Goal: Information Seeking & Learning: Get advice/opinions

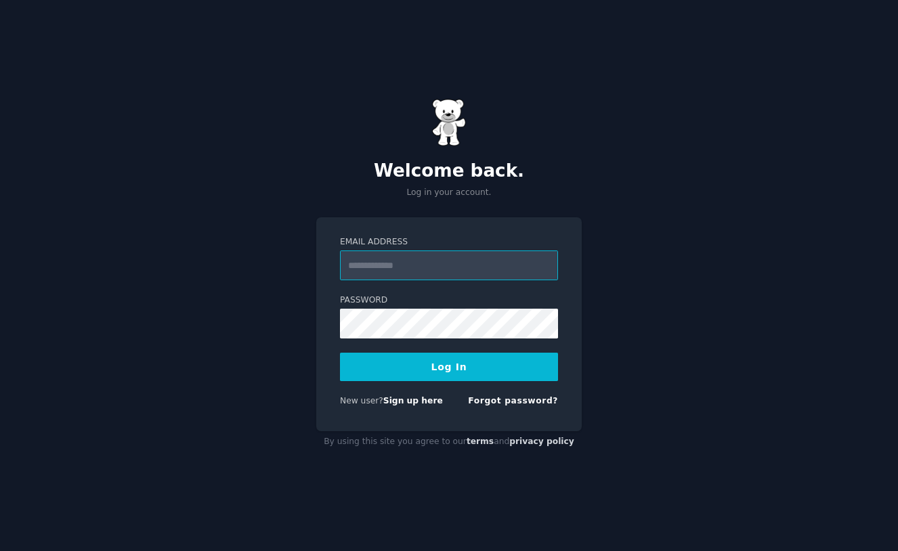
type input "**********"
click at [433, 374] on button "Log In" at bounding box center [449, 367] width 218 height 28
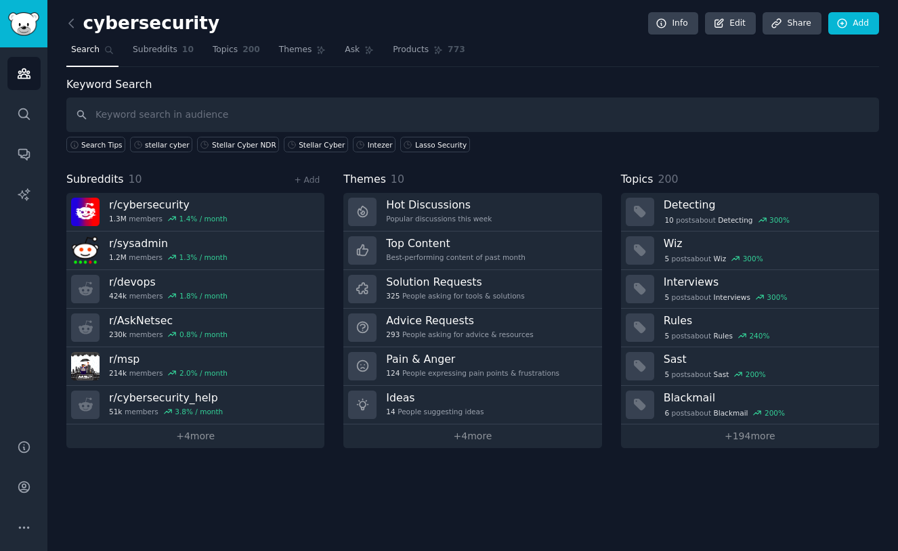
click at [313, 128] on input "text" at bounding box center [472, 114] width 812 height 35
drag, startPoint x: 145, startPoint y: 112, endPoint x: 24, endPoint y: 106, distance: 121.4
click at [24, 106] on div "Audiences Search Conversations AI Reports Help Account More cybersecurity Info …" at bounding box center [449, 275] width 898 height 551
type input "Reliaquest GreyMatter"
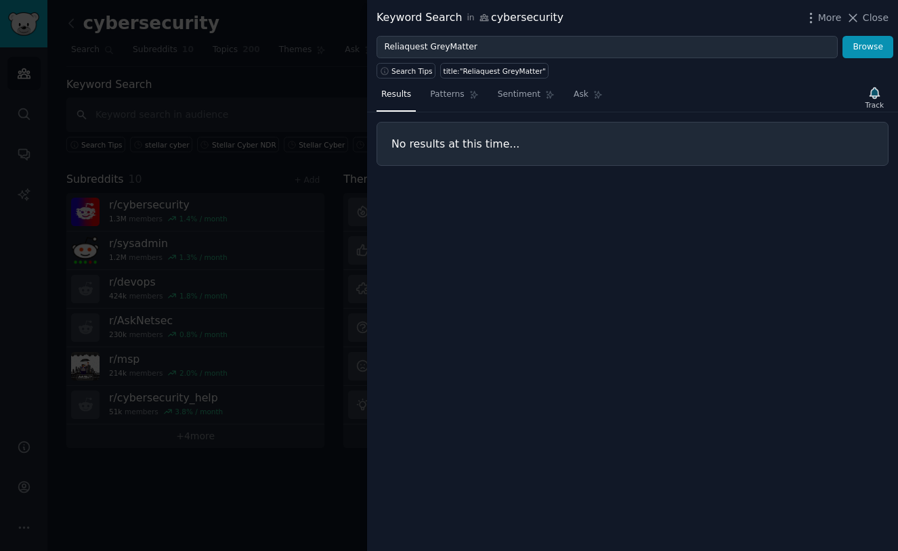
click at [233, 114] on div at bounding box center [449, 275] width 898 height 551
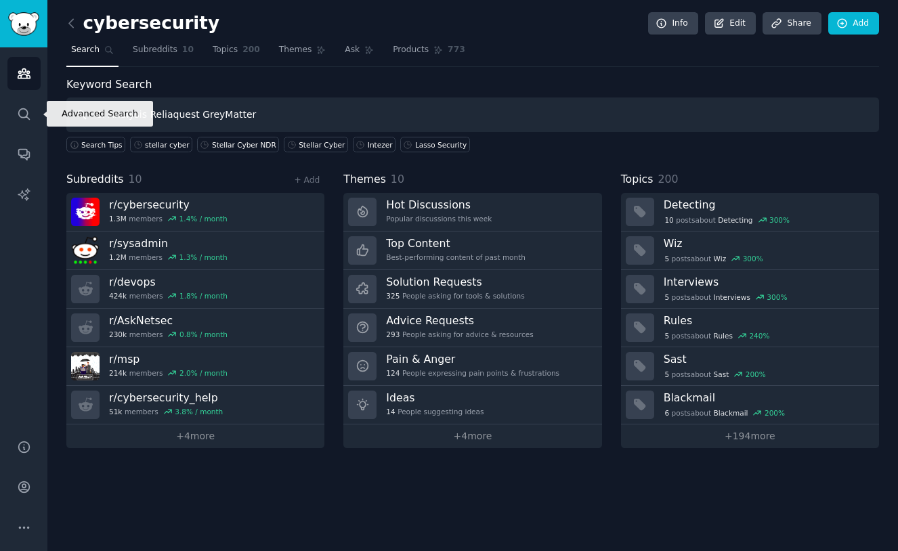
drag, startPoint x: 196, startPoint y: 114, endPoint x: -13, endPoint y: 114, distance: 209.2
click at [0, 114] on html "Advanced Search Audiences Search Conversations AI Reports Help Account More cyb…" at bounding box center [449, 275] width 898 height 551
type input "GreyMatter"
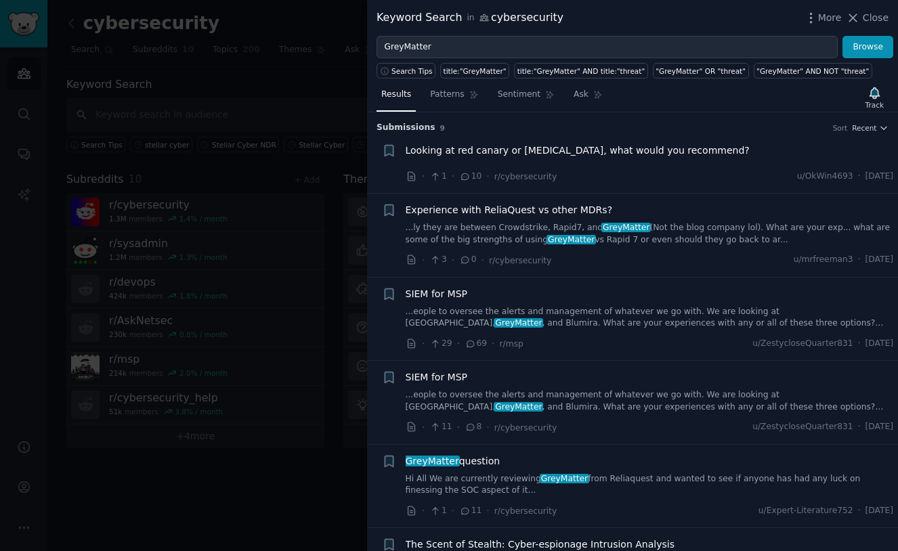
click at [716, 229] on link "...ly they are between Crowdstrike, Rapid7, and GreyMatter (Not the blog compan…" at bounding box center [650, 234] width 488 height 24
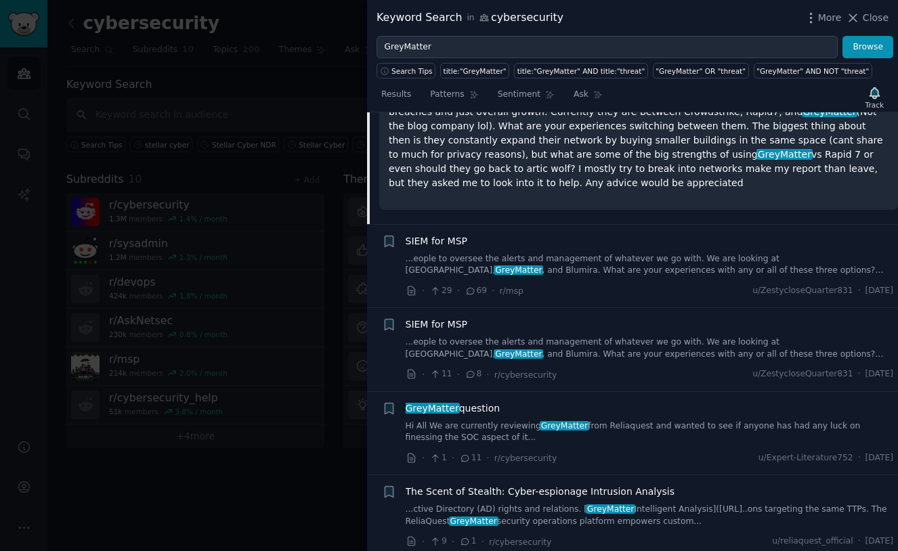
scroll to position [292, 0]
click at [588, 253] on link "...eople to oversee the alerts and management of whatever we go with. We are lo…" at bounding box center [650, 265] width 488 height 24
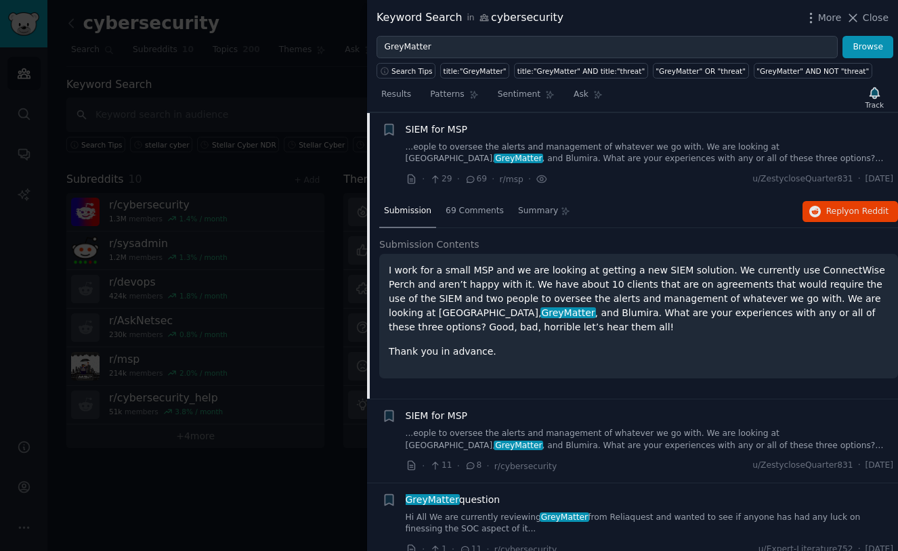
scroll to position [164, 0]
click at [491, 211] on span "69 Comments" at bounding box center [474, 212] width 58 height 12
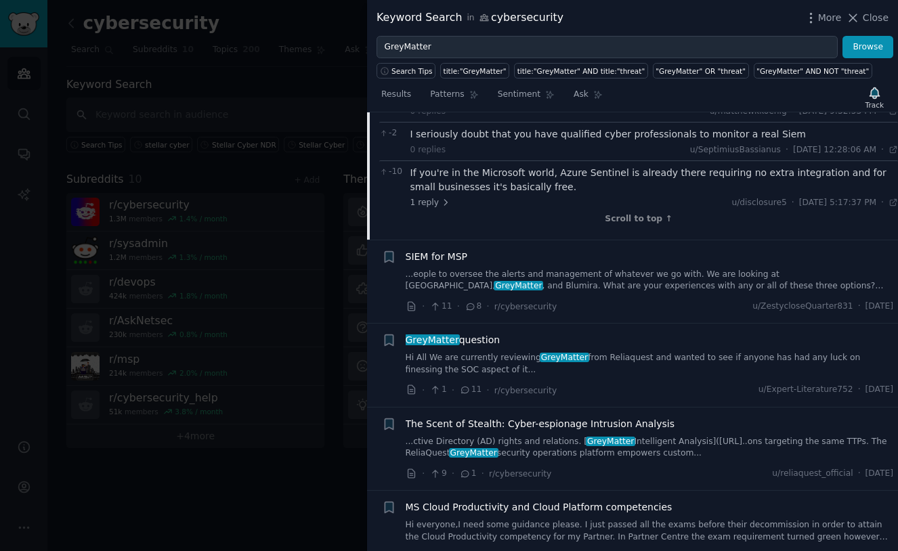
scroll to position [1925, 0]
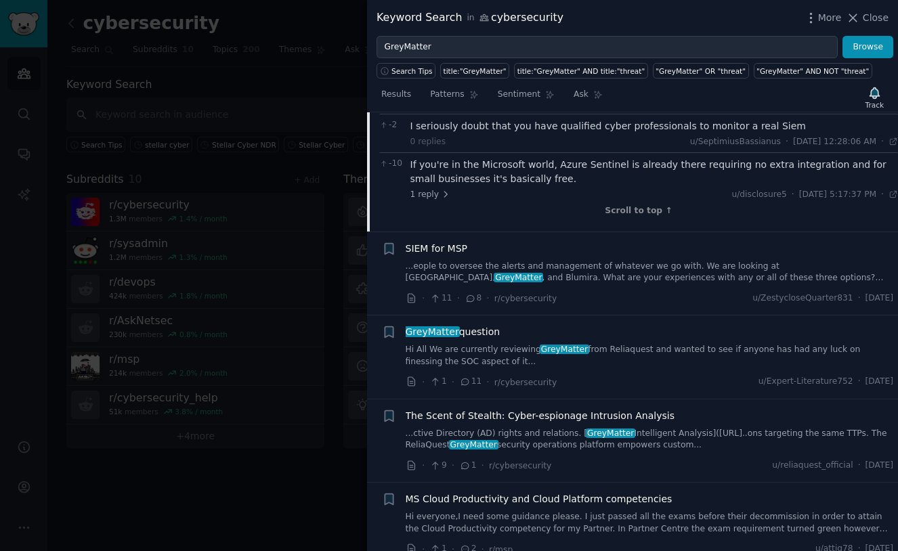
click at [538, 344] on link "Hi All We are currently reviewing GreyMatter from Reliaquest and wanted to see …" at bounding box center [650, 356] width 488 height 24
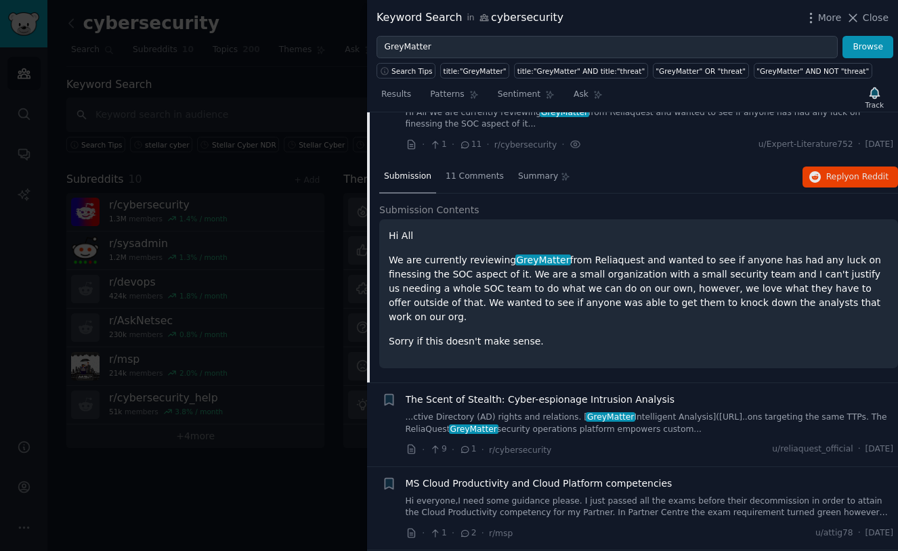
scroll to position [330, 0]
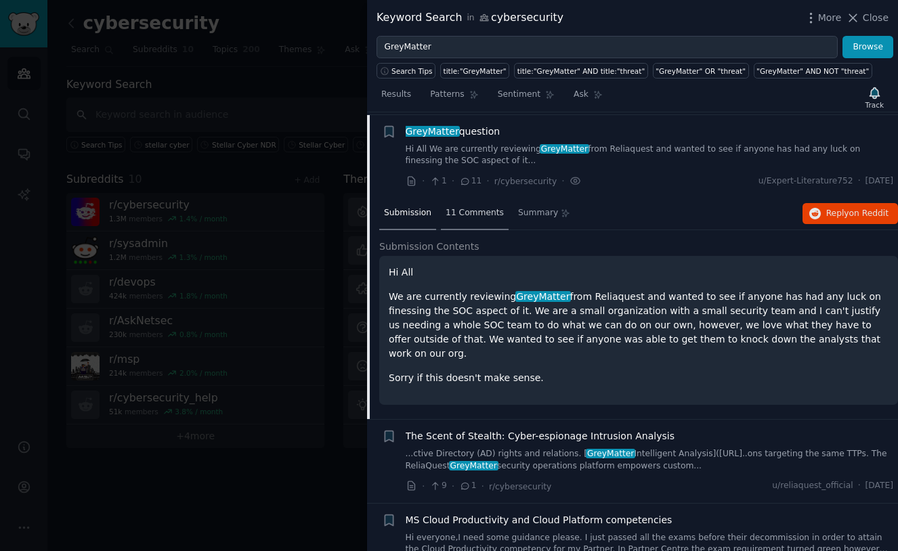
click at [478, 207] on span "11 Comments" at bounding box center [474, 213] width 58 height 12
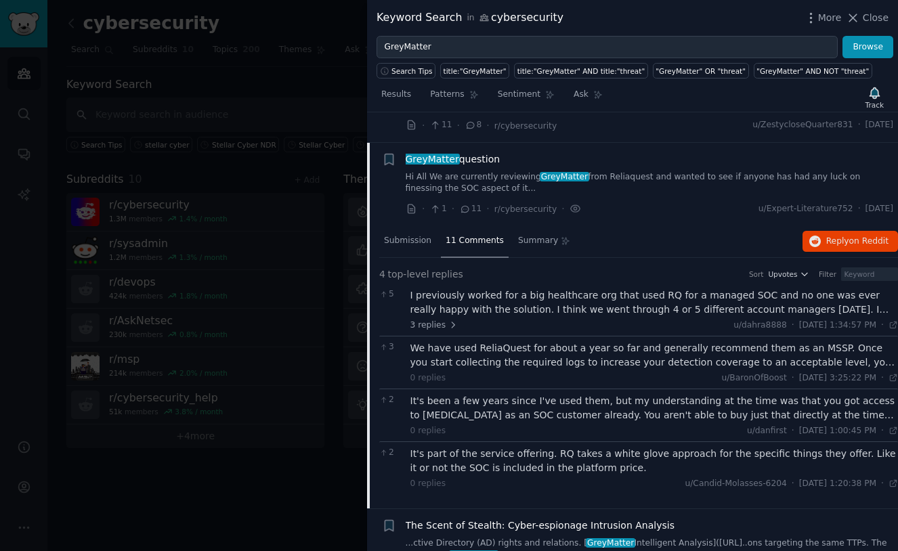
scroll to position [300, 0]
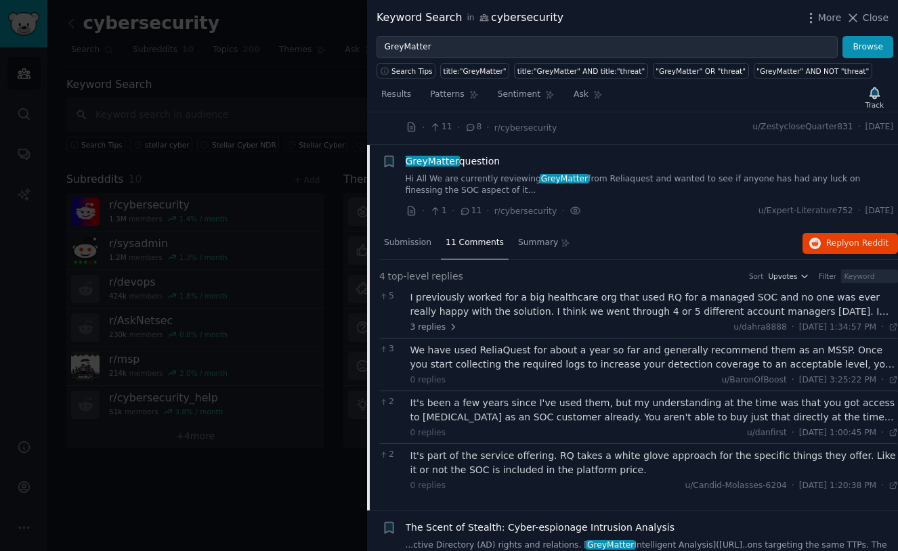
click at [559, 299] on div "I previously worked for a big healthcare org that used RQ for a managed SOC and…" at bounding box center [654, 304] width 488 height 28
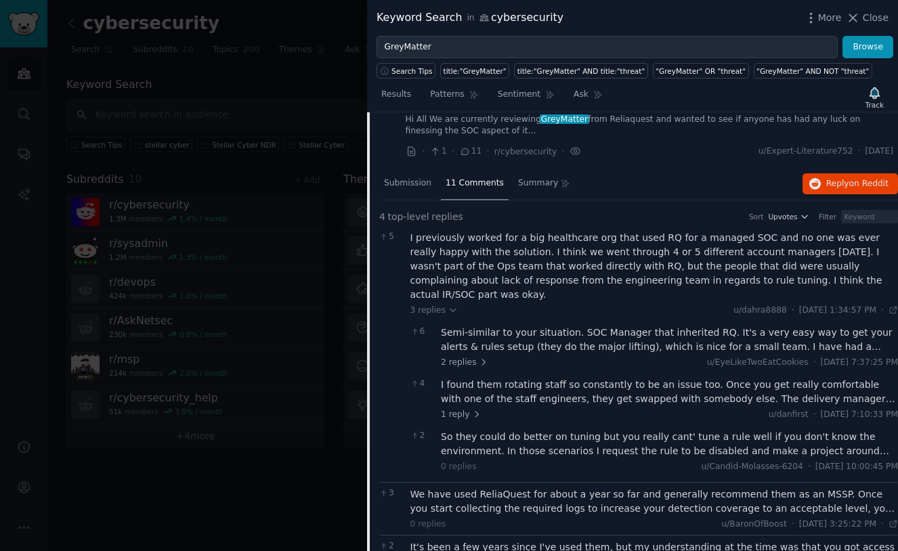
scroll to position [364, 0]
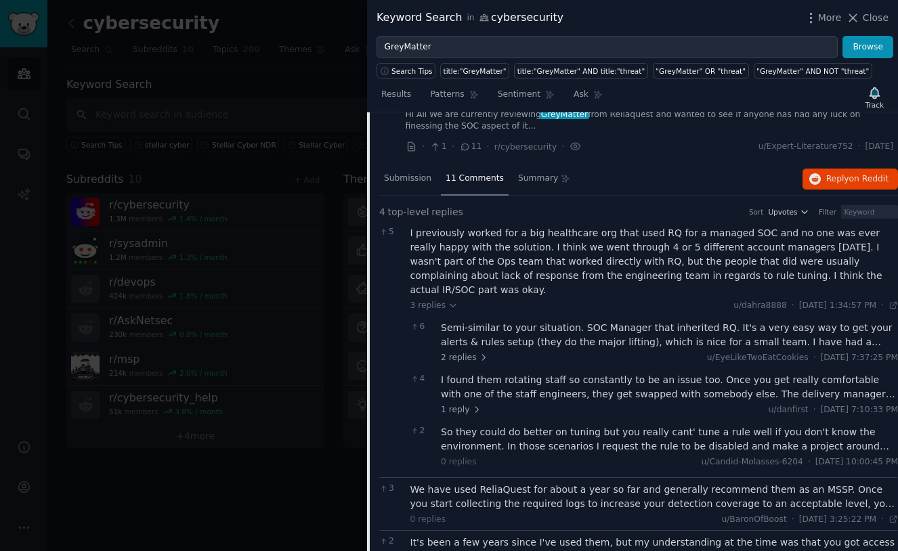
click at [780, 321] on div "Semi-similar to your situation. SOC Manager that inherited RQ. It's a very easy…" at bounding box center [669, 335] width 457 height 28
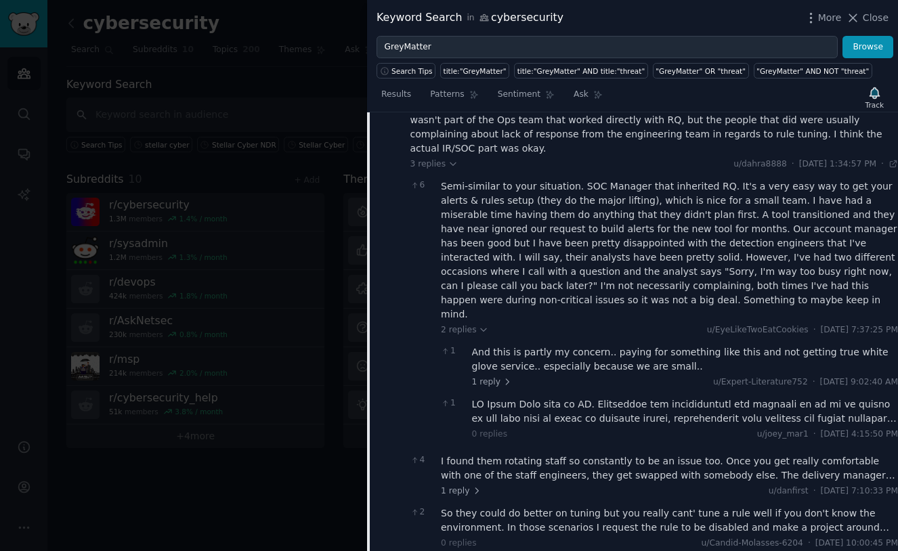
scroll to position [510, 0]
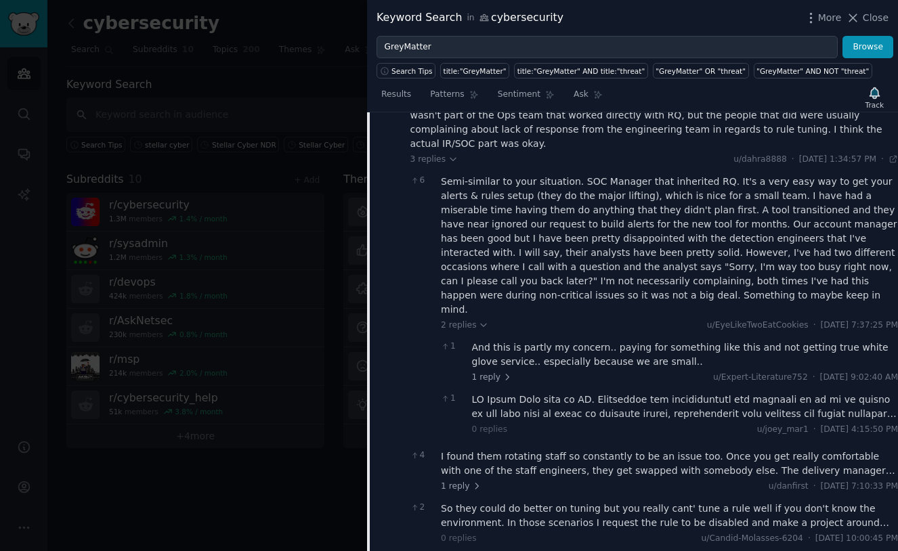
click at [489, 341] on div "And this is partly my concern.. paying for something like this and not getting …" at bounding box center [685, 355] width 427 height 28
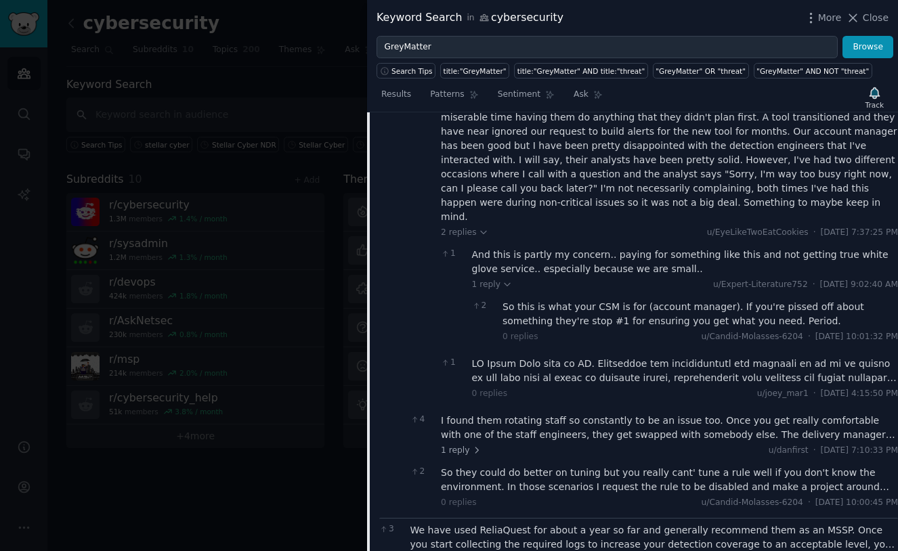
click at [488, 357] on div at bounding box center [685, 371] width 427 height 28
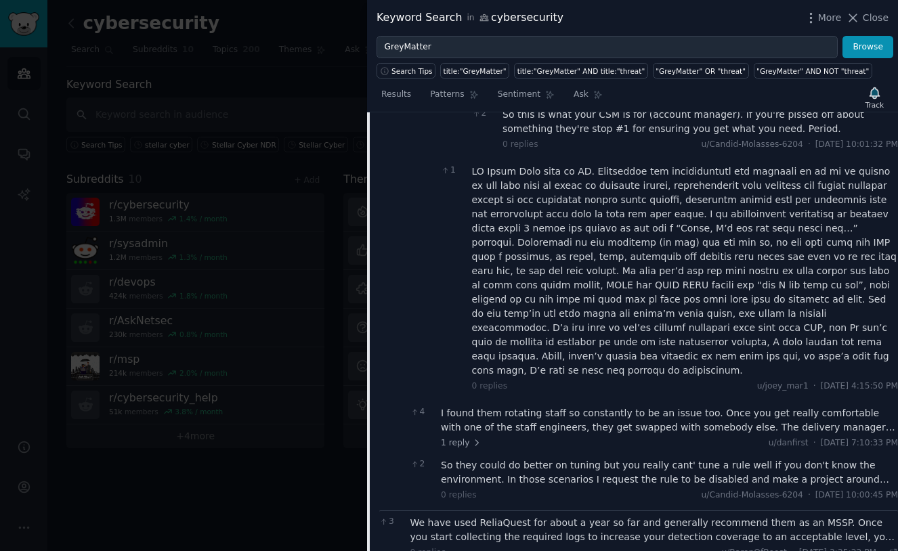
click at [468, 406] on div "I found them rotating staff so constantly to be an issue too. Once you get real…" at bounding box center [669, 420] width 457 height 28
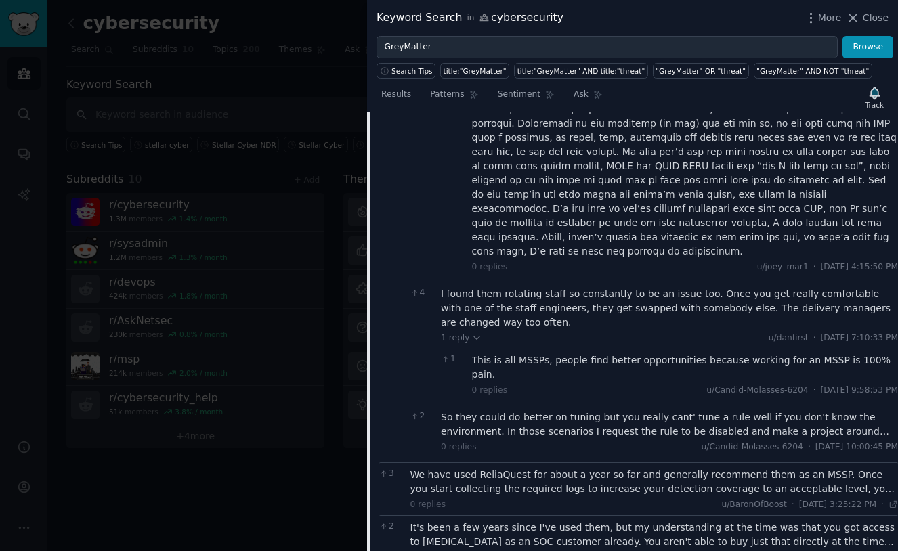
scroll to position [915, 0]
click at [472, 410] on div "So they could do better on tuning but you really cant' tune a rule well if you …" at bounding box center [669, 424] width 457 height 28
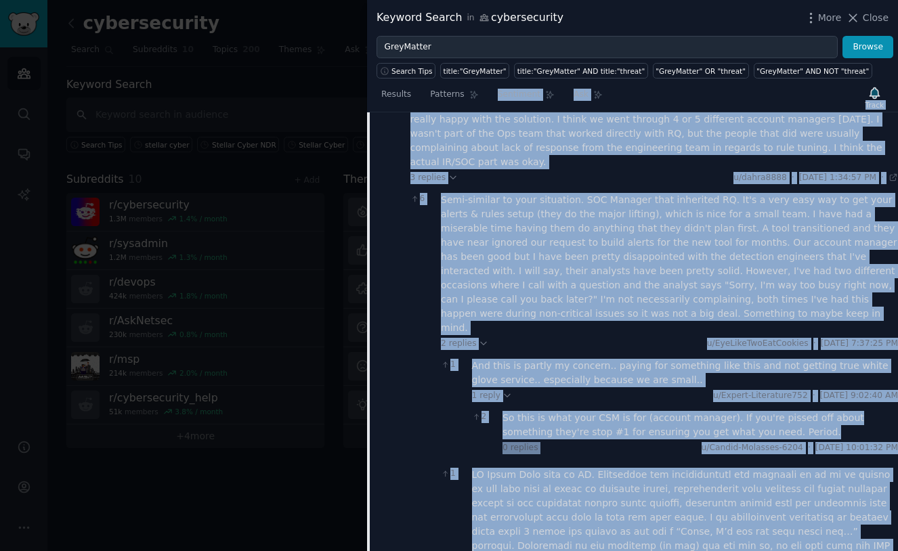
scroll to position [380, 0]
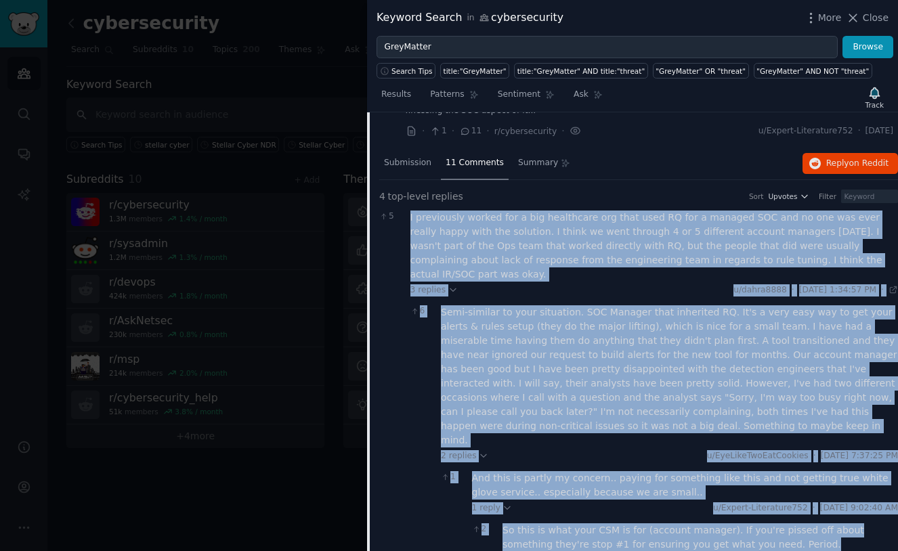
drag, startPoint x: 508, startPoint y: 385, endPoint x: 406, endPoint y: 219, distance: 194.3
copy div "L ipsumdolor sitame con a eli seddoeiusm tem inci utla ET dol m aliquae ADM ven…"
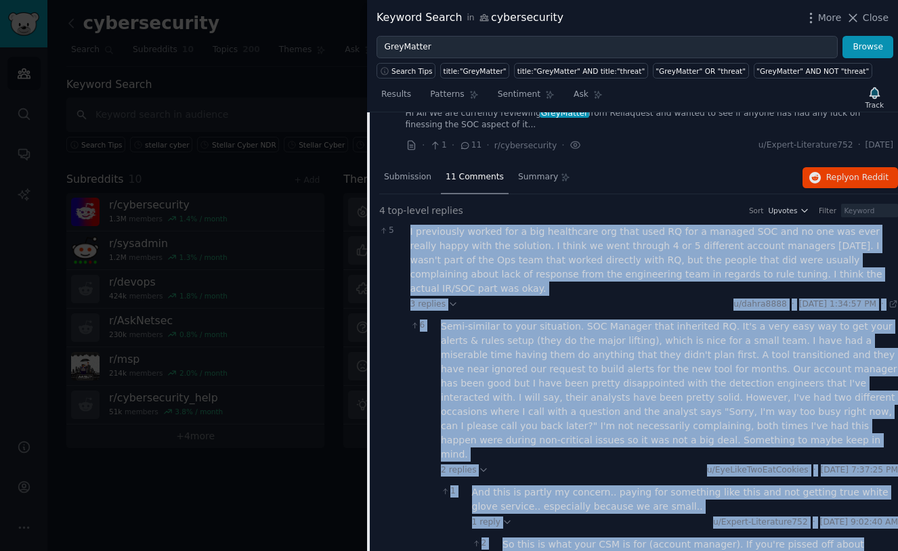
scroll to position [252, 0]
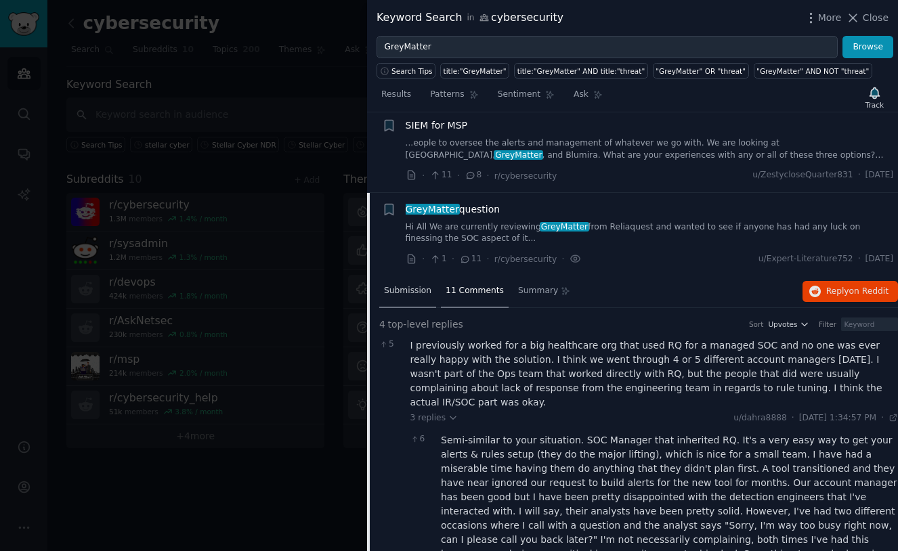
click at [419, 289] on span "Submission" at bounding box center [407, 291] width 47 height 12
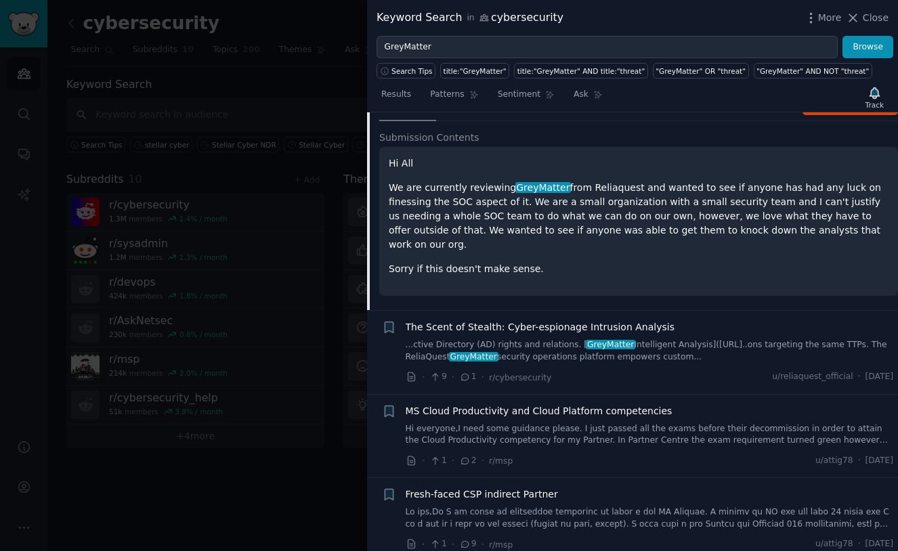
scroll to position [487, 0]
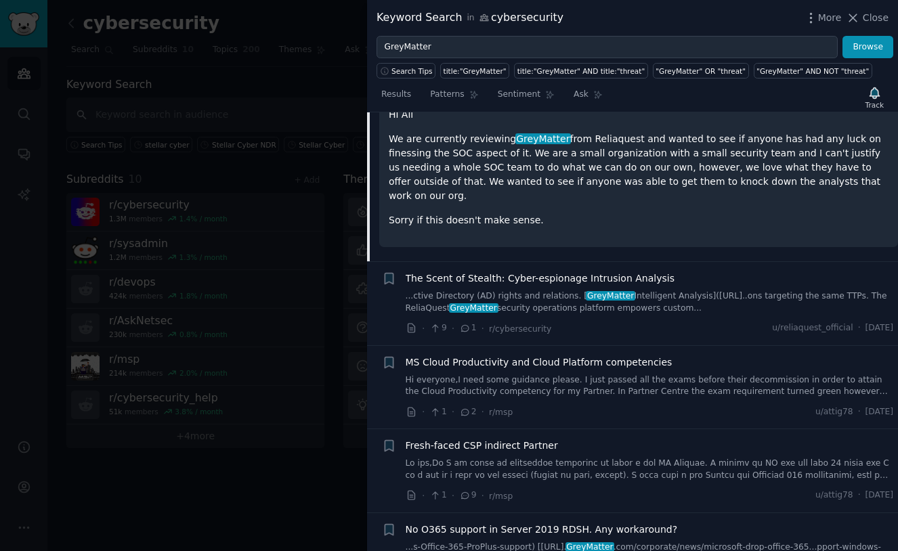
click at [507, 290] on link "...ctive Directory (AD) rights and relations. [ GreyMatter Intelligent Analysis…" at bounding box center [650, 302] width 488 height 24
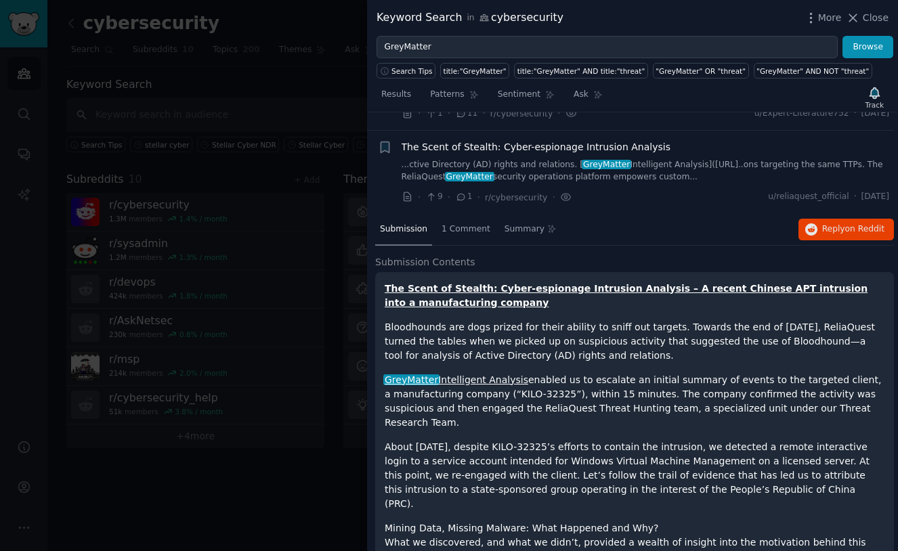
scroll to position [397, 4]
click at [414, 229] on span "Submission" at bounding box center [403, 230] width 47 height 12
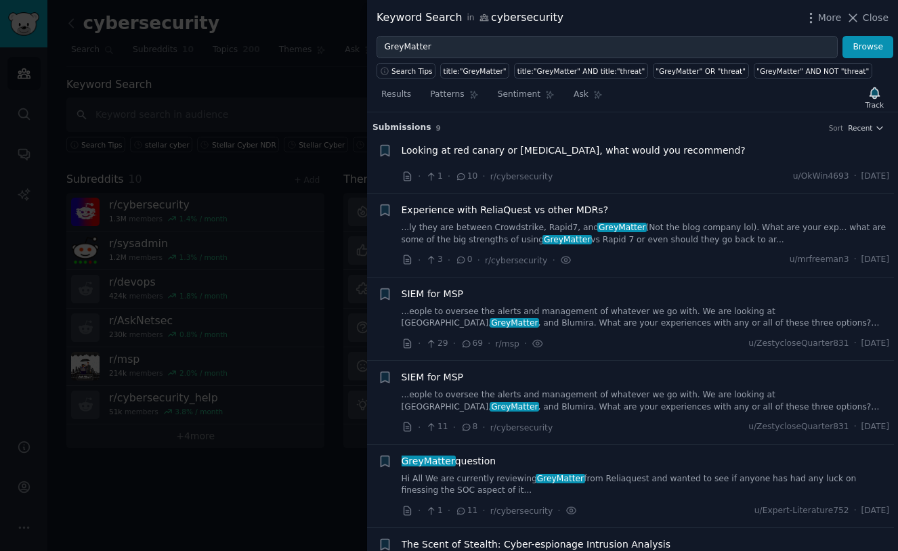
scroll to position [0, 4]
click at [507, 237] on link "...ly they are between Crowdstrike, Rapid7, and GreyMatter (Not the blog compan…" at bounding box center [645, 234] width 488 height 24
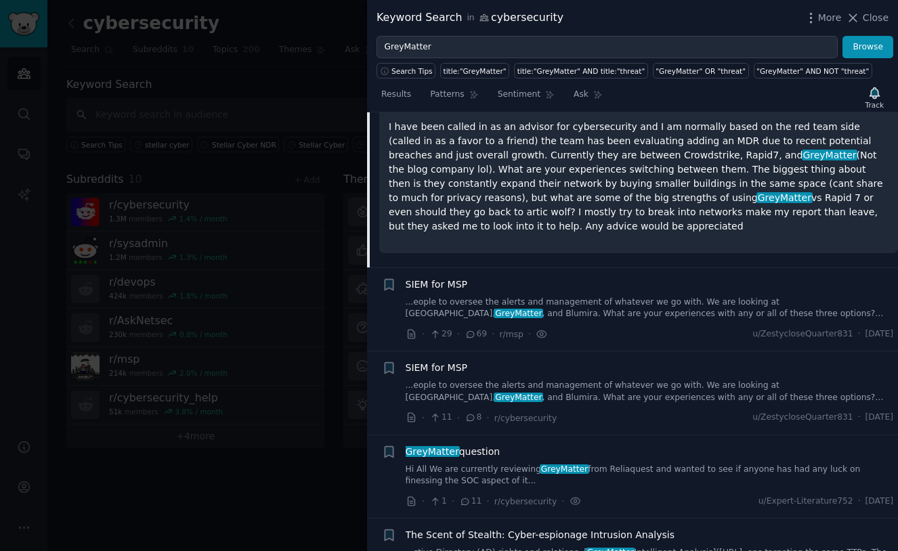
scroll to position [257, 0]
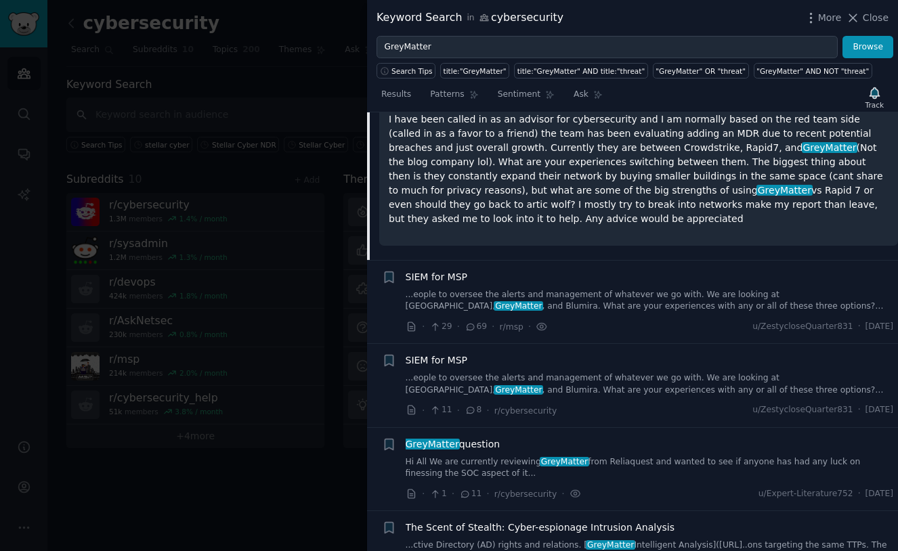
click at [489, 291] on link "...eople to oversee the alerts and management of whatever we go with. We are lo…" at bounding box center [650, 301] width 488 height 24
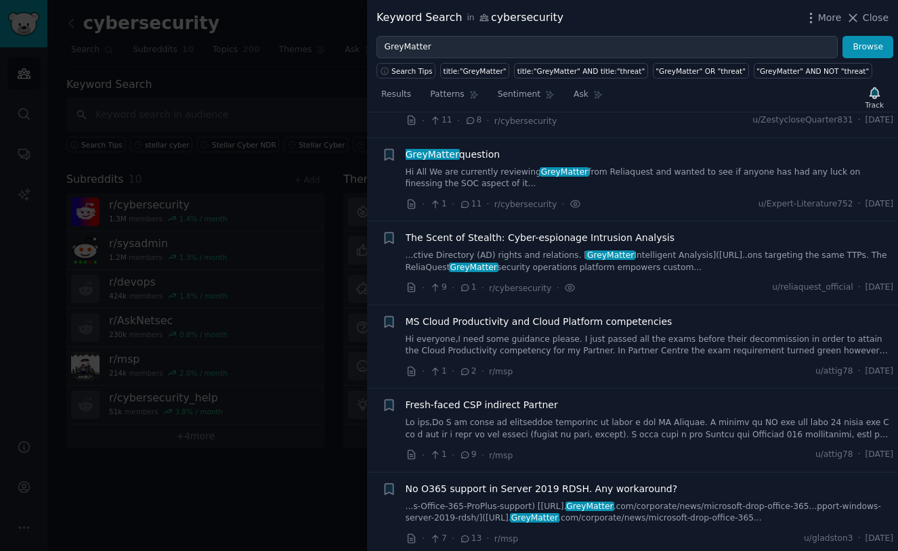
scroll to position [509, 0]
click at [506, 345] on link "Hi everyone, ​ I need some guidance please. I just passed all the exams before …" at bounding box center [650, 346] width 488 height 24
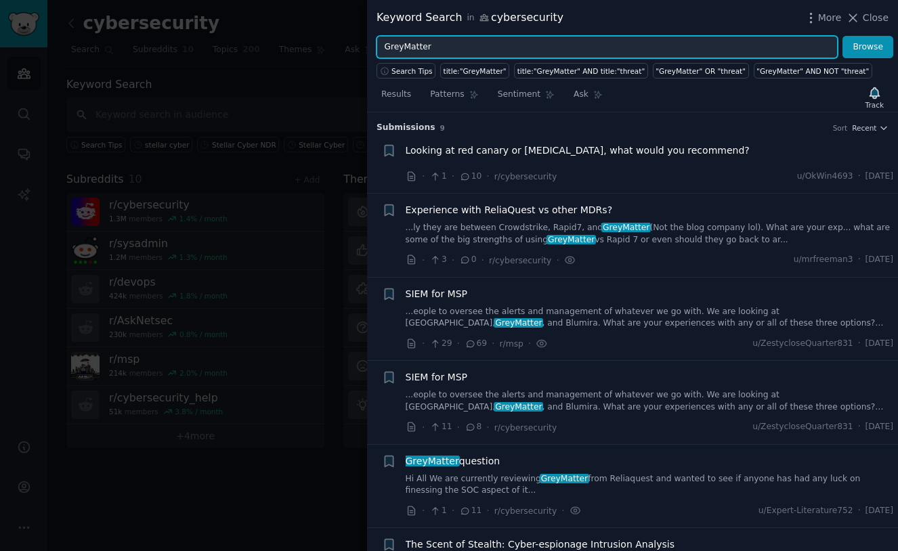
click at [392, 50] on input "GreyMatter" at bounding box center [606, 47] width 461 height 23
type input "Reliaquest"
click at [868, 47] on button "Browse" at bounding box center [867, 47] width 51 height 23
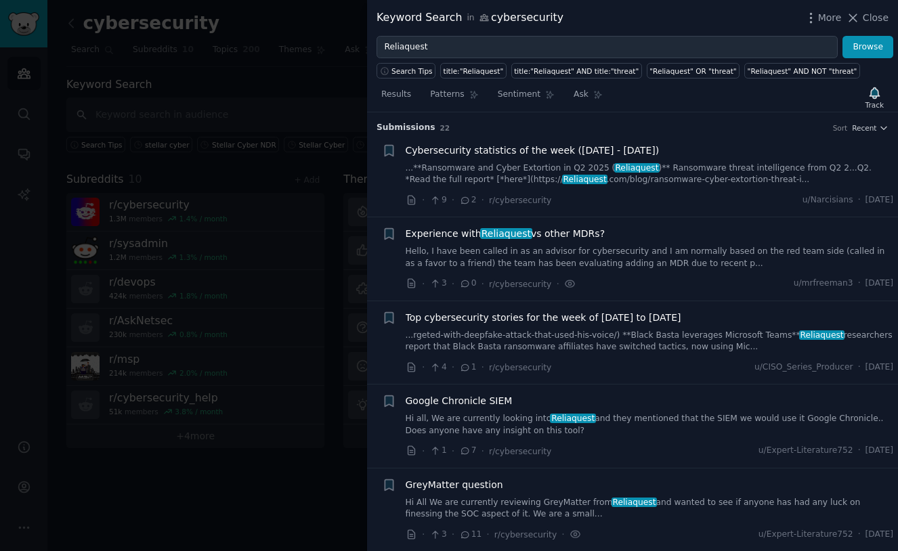
click at [494, 254] on link "Hello, I have been called in as an advisor for cybersecurity and I am normally …" at bounding box center [650, 258] width 488 height 24
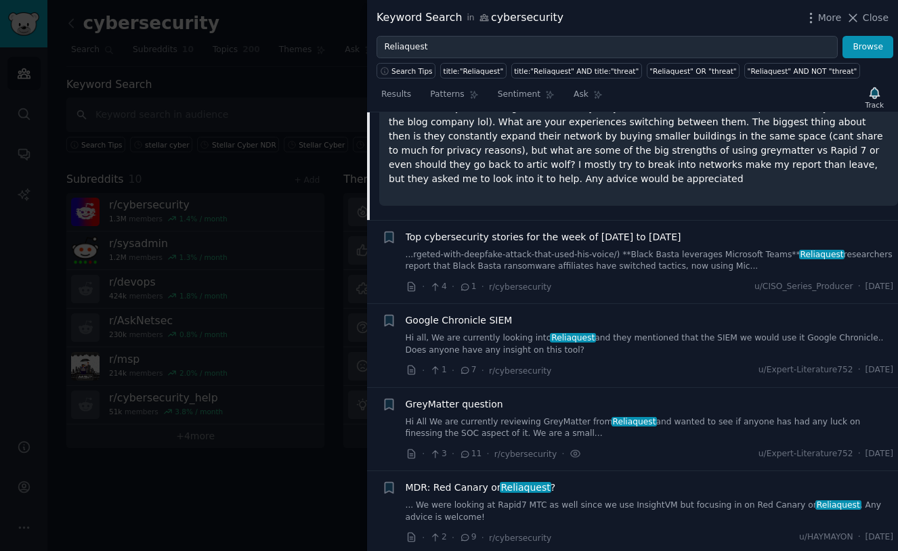
scroll to position [269, 0]
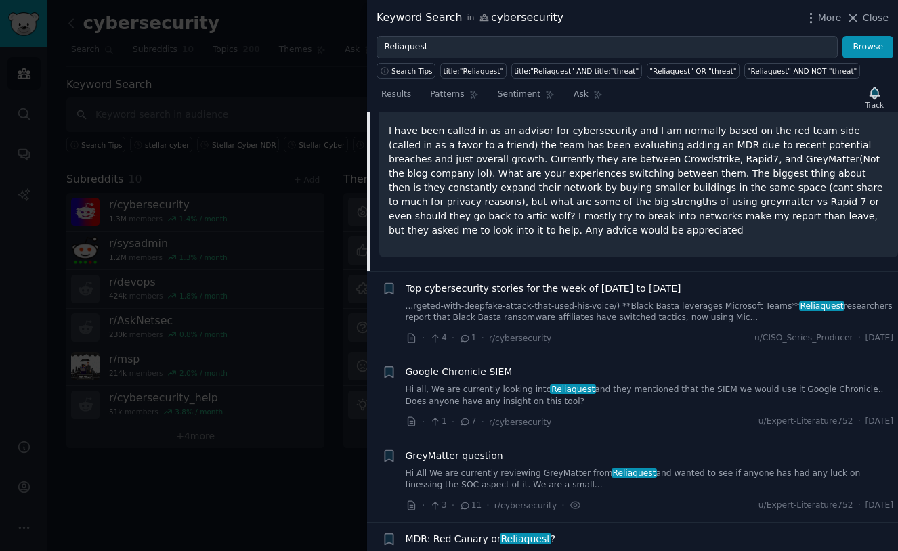
click at [448, 384] on link "Hi all, We are currently looking into Reliaquest and they mentioned that the SI…" at bounding box center [650, 396] width 488 height 24
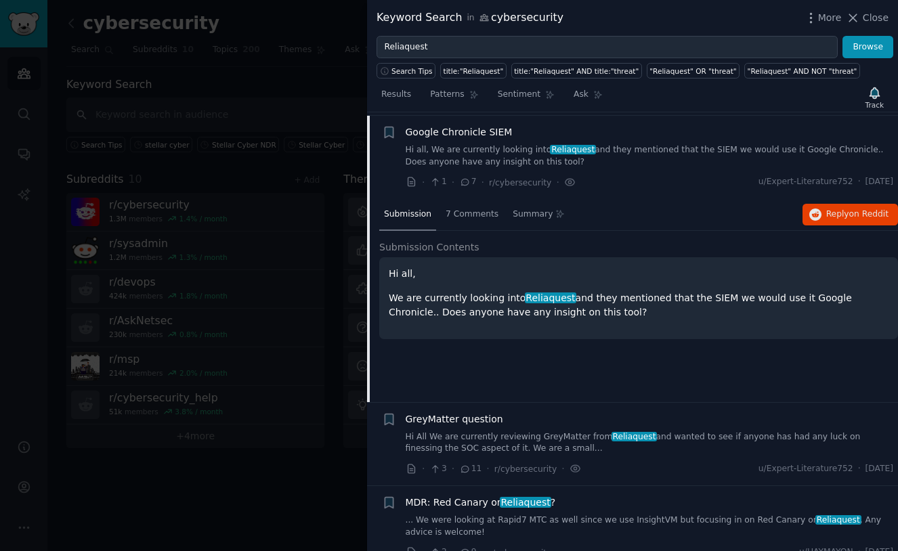
scroll to position [270, 0]
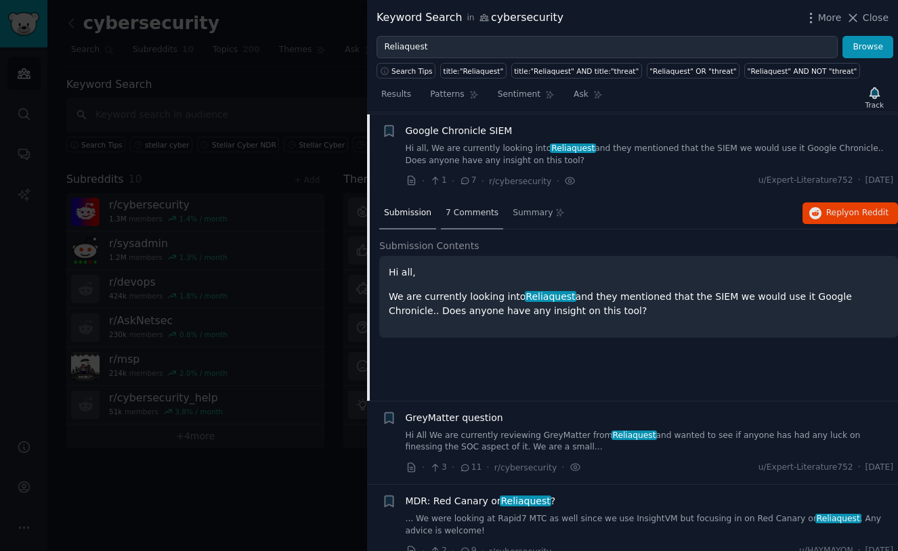
click at [463, 208] on span "7 Comments" at bounding box center [471, 213] width 53 height 12
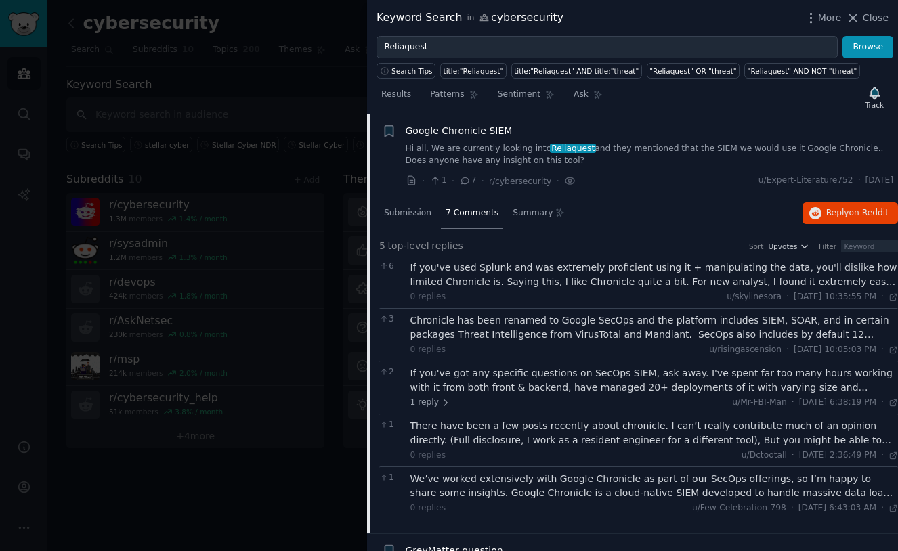
click at [546, 269] on div "If you've used Splunk and was extremely proficient using it + manipulating the …" at bounding box center [654, 275] width 488 height 28
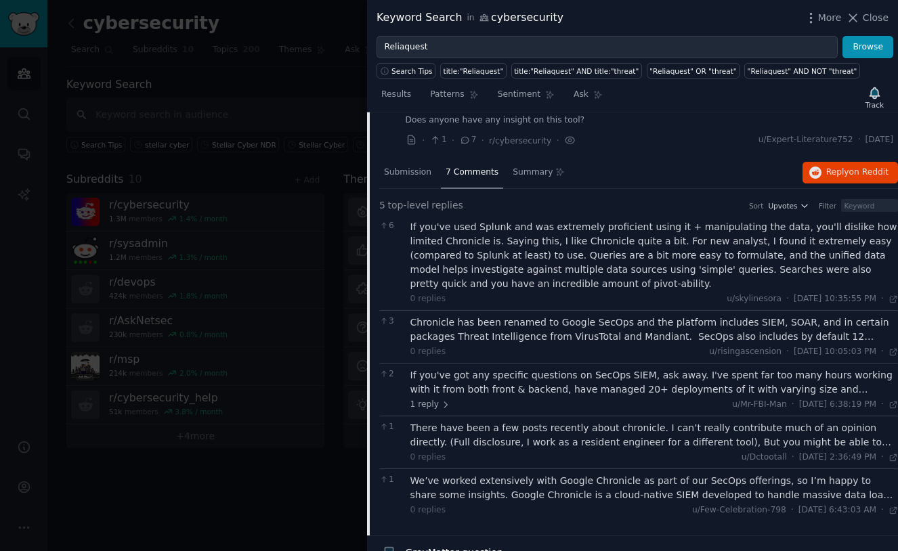
click at [500, 328] on div "Chronicle has been renamed to Google SecOps and the platform includes SIEM, SOA…" at bounding box center [654, 329] width 488 height 28
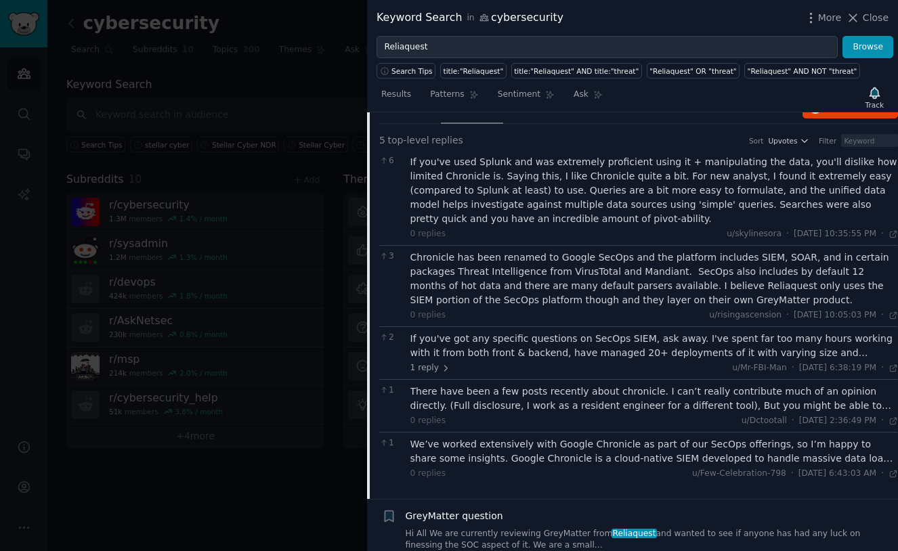
scroll to position [376, 0]
click at [496, 343] on div "If you've got any specific questions on SecOps SIEM, ask away. I've spent far t…" at bounding box center [654, 345] width 488 height 28
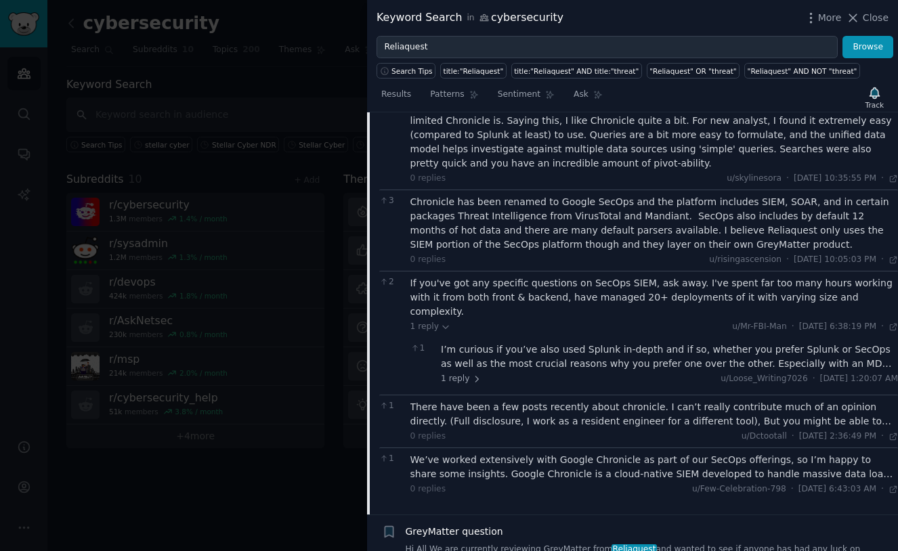
scroll to position [433, 0]
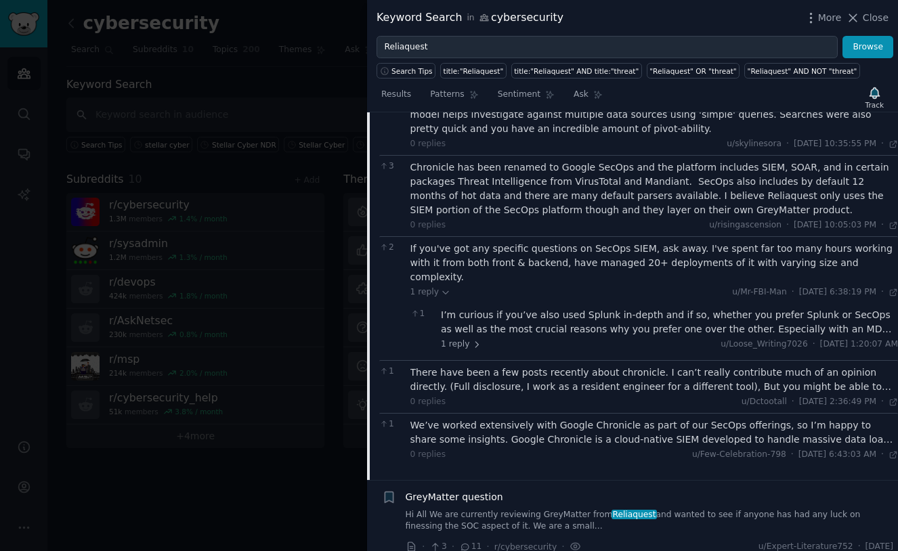
click at [488, 366] on div "There have been a few posts recently about chronicle. I can’t really contribute…" at bounding box center [654, 380] width 488 height 28
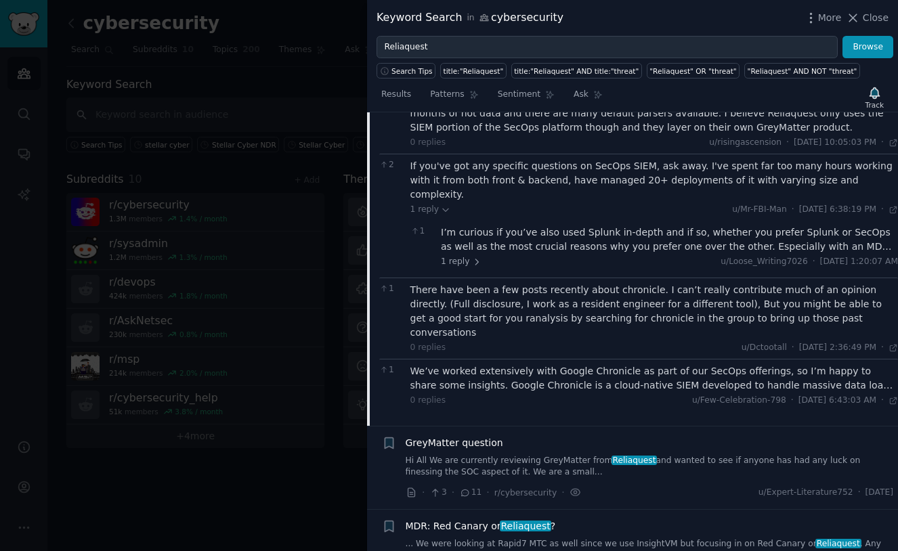
click at [488, 364] on div "We’ve worked extensively with Google Chronicle as part of our SecOps offerings,…" at bounding box center [654, 385] width 488 height 43
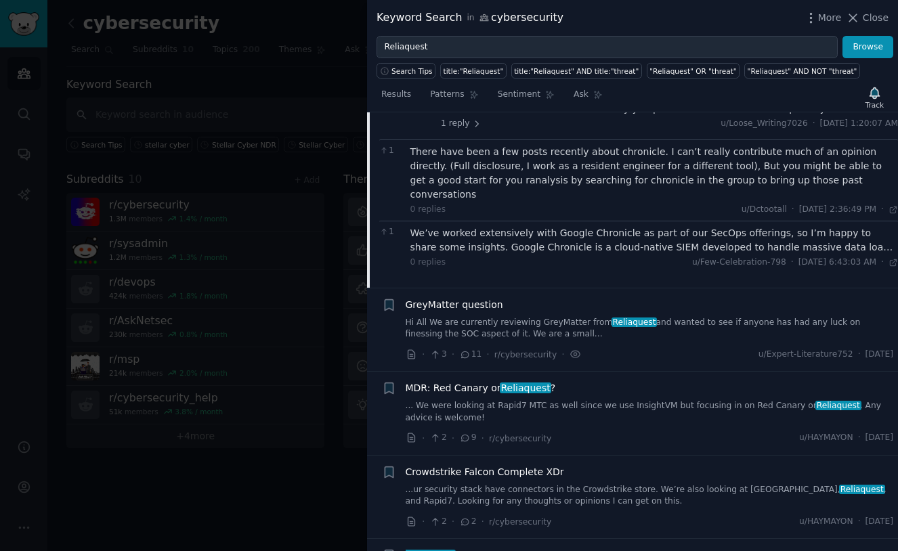
scroll to position [725, 0]
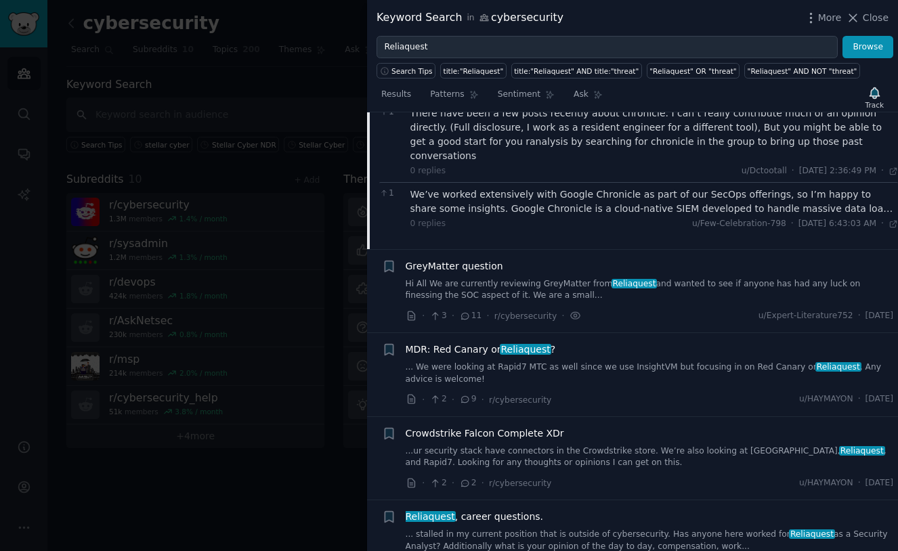
click at [499, 362] on link "... We were looking at Rapid7 MTC as well since we use InsightVM but focusing i…" at bounding box center [650, 374] width 488 height 24
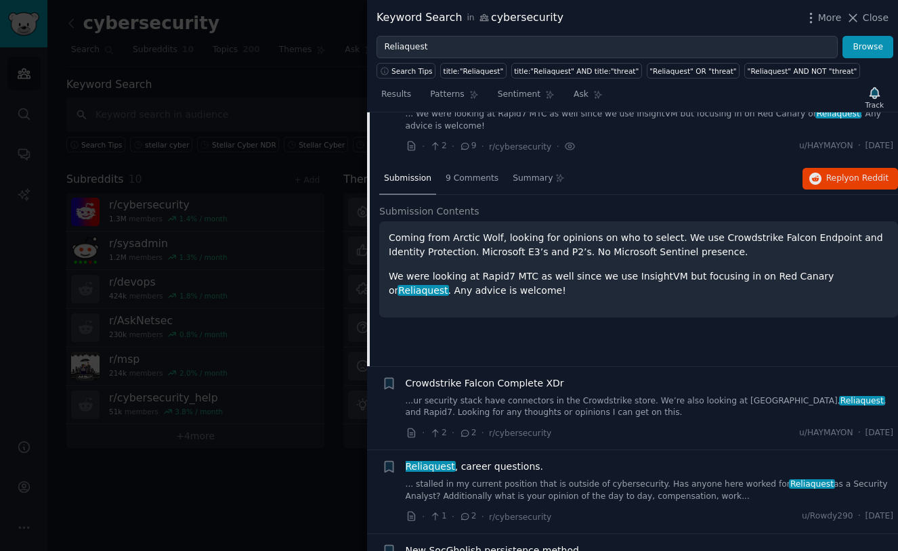
scroll to position [435, 0]
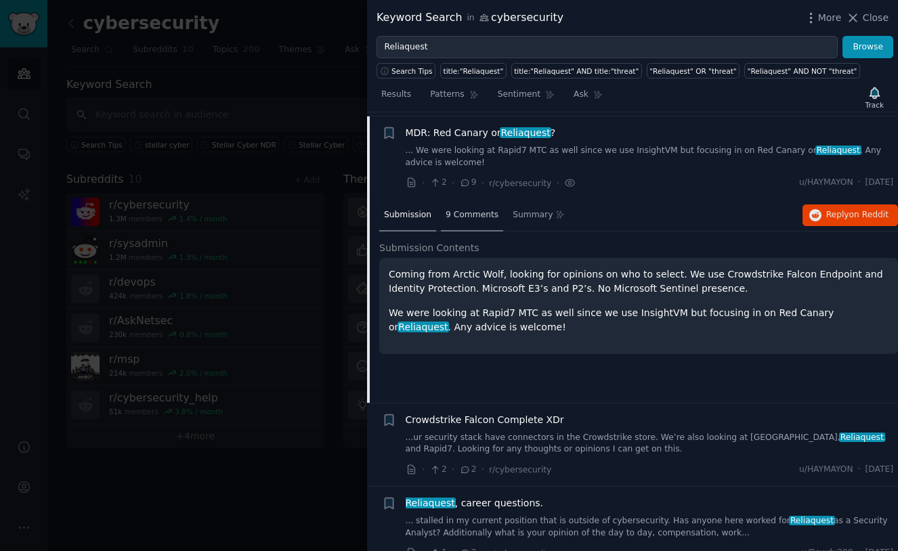
click at [460, 209] on span "9 Comments" at bounding box center [471, 215] width 53 height 12
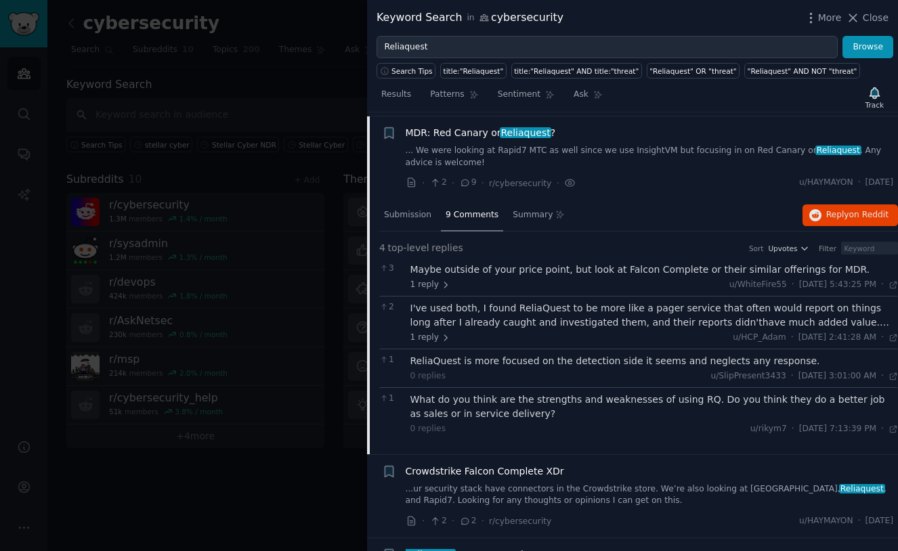
click at [512, 313] on div "I've used both, I found ReliaQuest to be more like a pager service that often w…" at bounding box center [654, 315] width 488 height 28
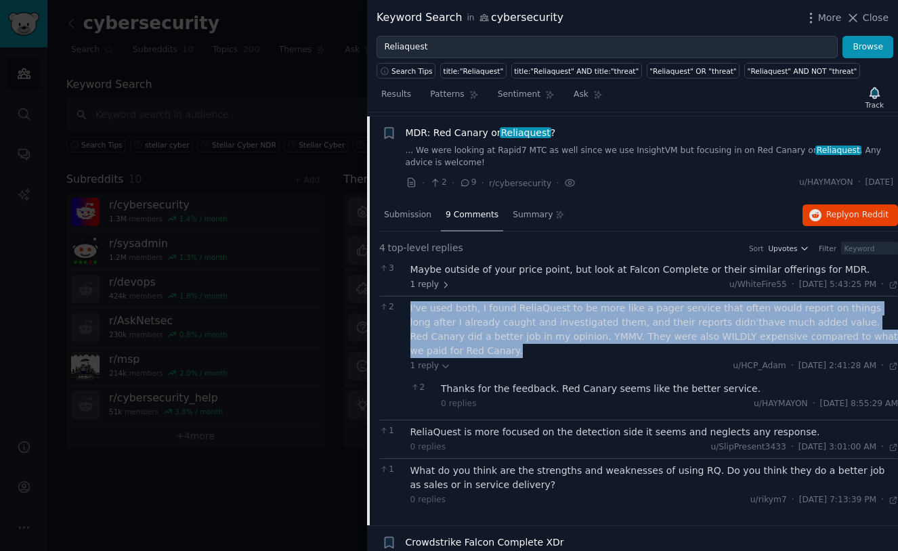
drag, startPoint x: 407, startPoint y: 307, endPoint x: 884, endPoint y: 330, distance: 477.9
click at [884, 330] on div "2 I've used both, I found ReliaQuest to be more like a pager service that often…" at bounding box center [638, 358] width 519 height 124
copy div "I've used both, I found ReliaQuest to be more like a pager service that often w…"
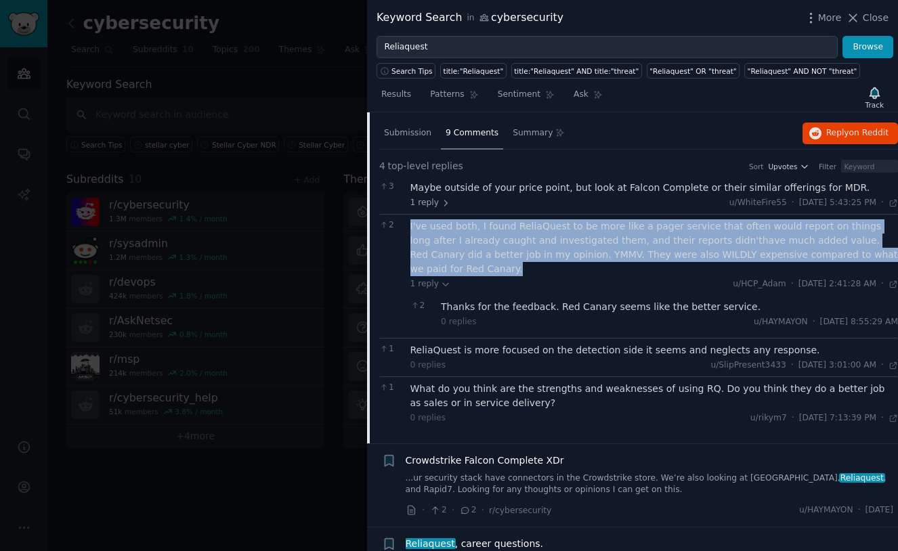
scroll to position [523, 0]
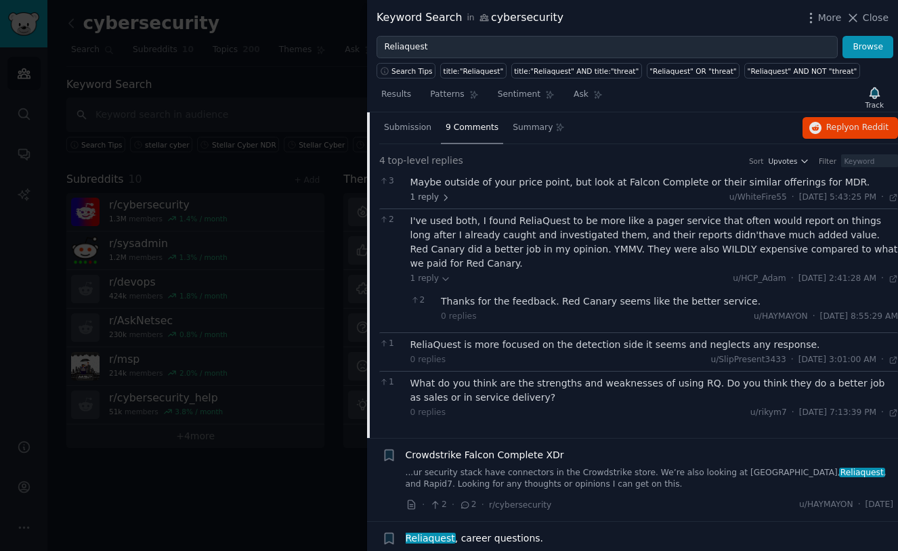
click at [550, 338] on div "ReliaQuest is more focused on the detection side it seems and neglects any resp…" at bounding box center [654, 345] width 488 height 14
click at [536, 338] on div "ReliaQuest is more focused on the detection side it seems and neglects any resp…" at bounding box center [654, 345] width 488 height 14
click at [590, 338] on div "ReliaQuest is more focused on the detection side it seems and neglects any resp…" at bounding box center [654, 345] width 488 height 14
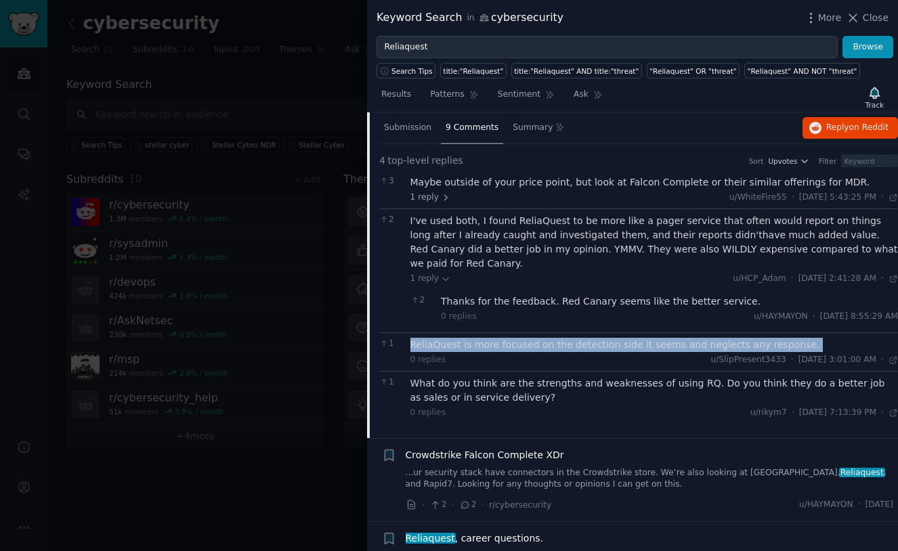
click at [590, 338] on div "ReliaQuest is more focused on the detection side it seems and neglects any resp…" at bounding box center [654, 345] width 488 height 14
copy div "ReliaQuest is more focused on the detection side it seems and neglects any resp…"
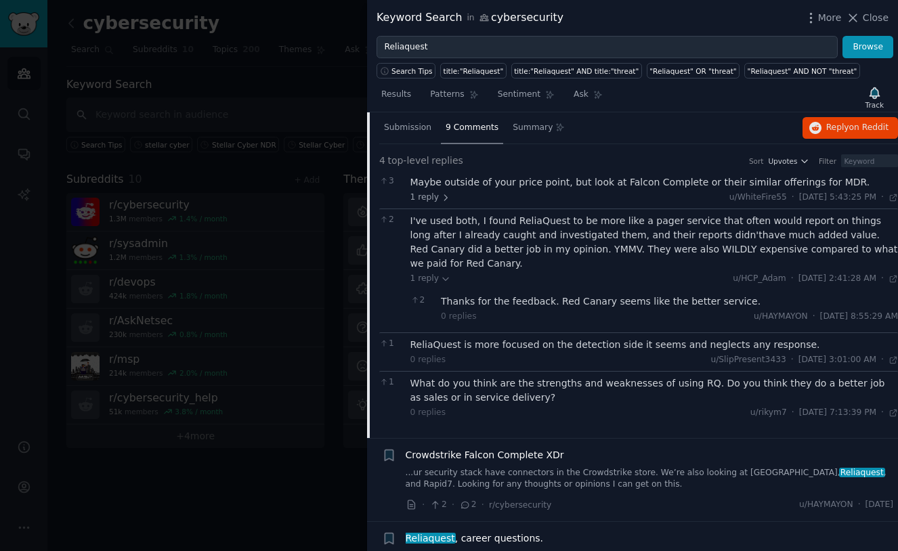
click at [487, 376] on div "What do you think are the strengths and weaknesses of using RQ. Do you think th…" at bounding box center [654, 390] width 488 height 28
click at [464, 376] on div "What do you think are the strengths and weaknesses of using RQ. Do you think th…" at bounding box center [654, 390] width 488 height 28
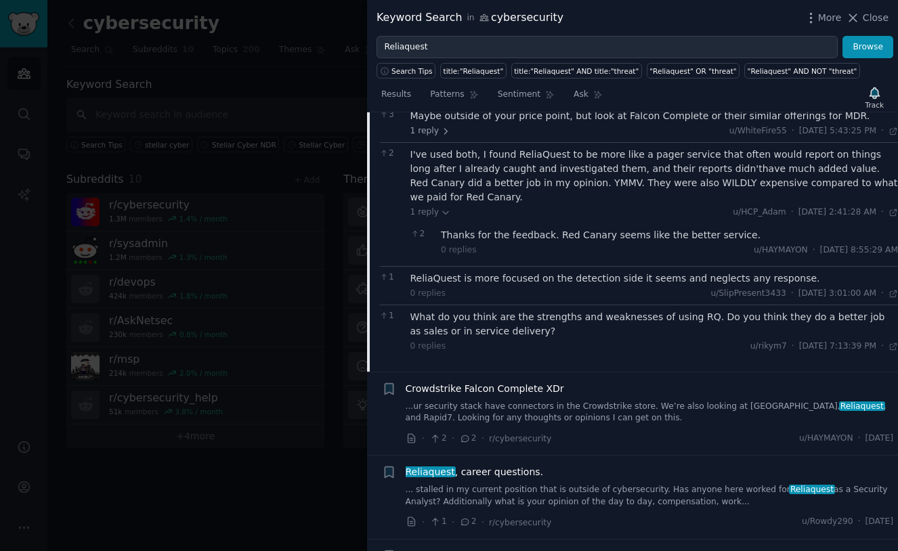
scroll to position [687, 0]
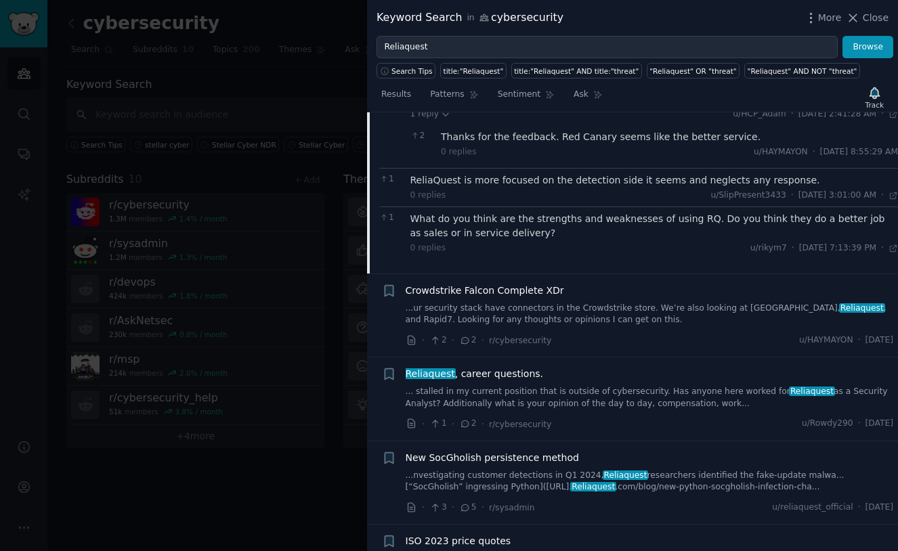
click at [453, 303] on link "...ur security stack have connectors in the Crowdstrike store. We’re also looki…" at bounding box center [650, 315] width 488 height 24
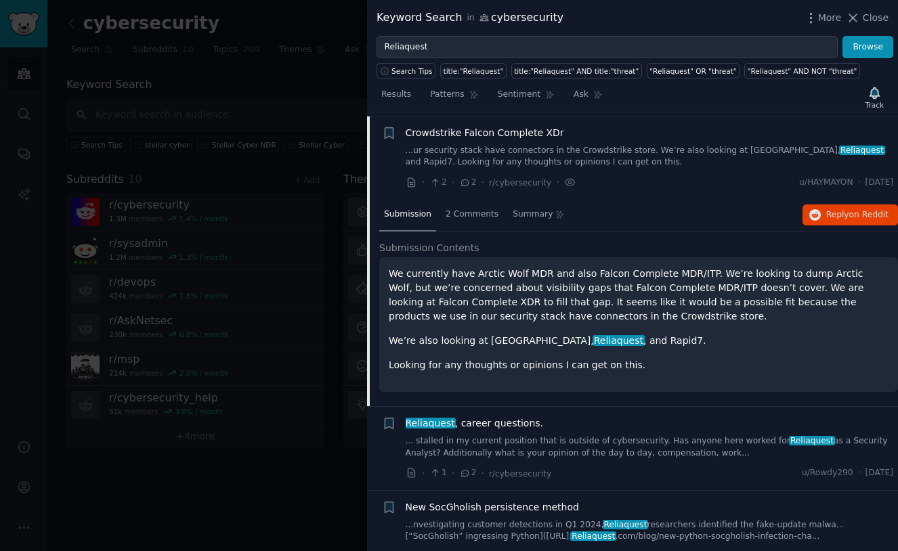
scroll to position [519, 0]
click at [481, 211] on span "2 Comments" at bounding box center [471, 215] width 53 height 12
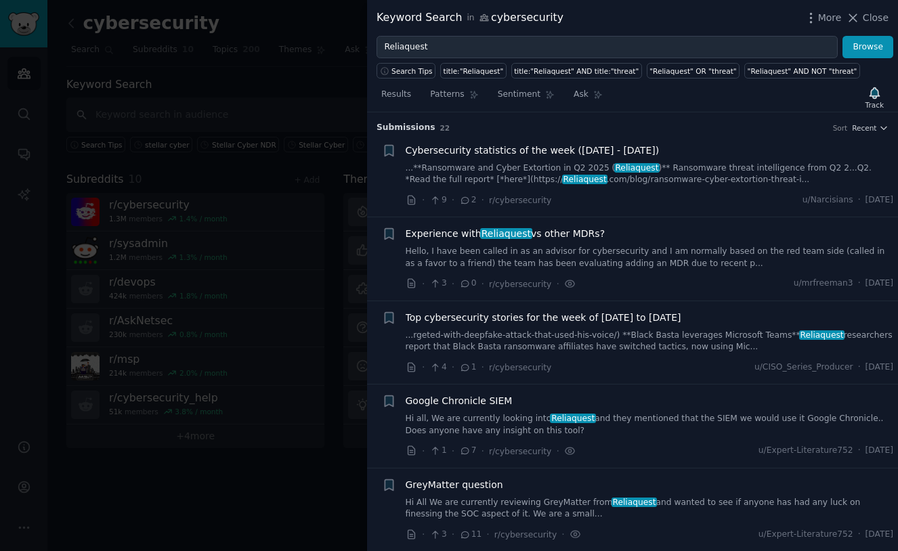
scroll to position [0, 0]
